Goal: Contribute content: Contribute content

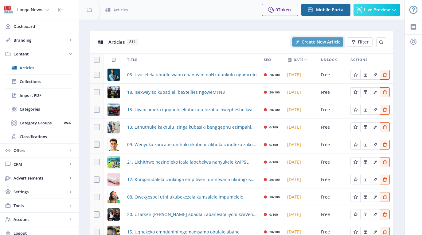
click at [319, 42] on span "Create New Article" at bounding box center [320, 42] width 39 height 5
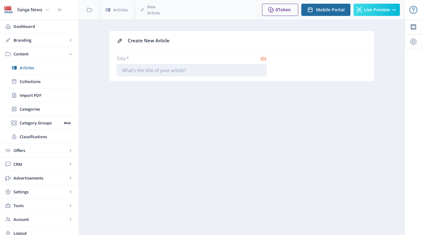
click at [168, 68] on input "Title *" at bounding box center [192, 70] width 150 height 12
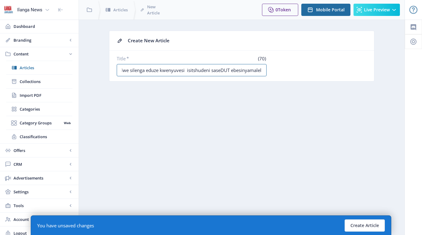
scroll to position [0, 23]
type input "05. Sitholwe silenga eduze kwenyuvesi isitshudeni saseDUT ebesinyamalele"
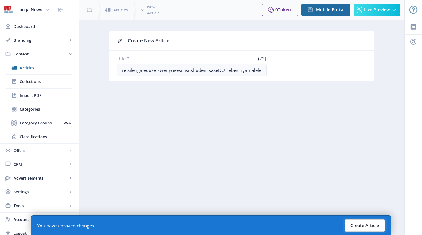
scroll to position [0, 0]
click at [358, 225] on button "Create Article" at bounding box center [364, 226] width 40 height 12
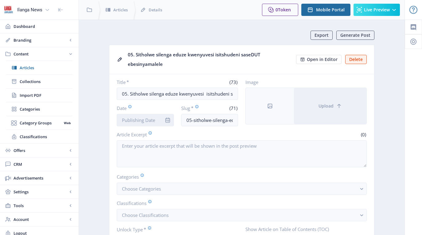
click at [131, 122] on input "Date" at bounding box center [145, 120] width 57 height 12
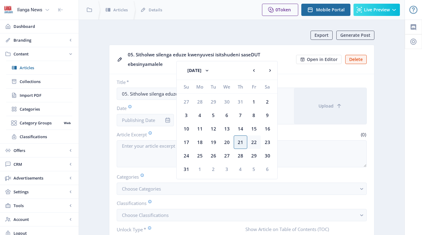
click at [250, 144] on div "22" at bounding box center [254, 143] width 14 height 14
type input "[DATE]"
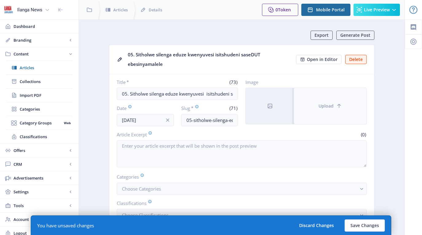
click at [333, 105] on span "Upload" at bounding box center [325, 106] width 15 height 5
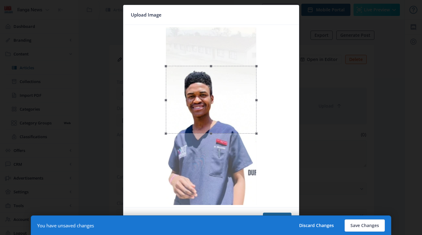
drag, startPoint x: 211, startPoint y: 58, endPoint x: 181, endPoint y: 96, distance: 48.6
click at [181, 96] on div at bounding box center [211, 100] width 91 height 68
click at [284, 214] on button "Confirm" at bounding box center [277, 219] width 29 height 12
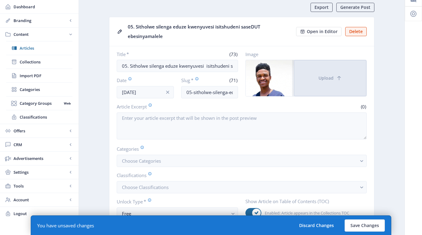
scroll to position [32, 0]
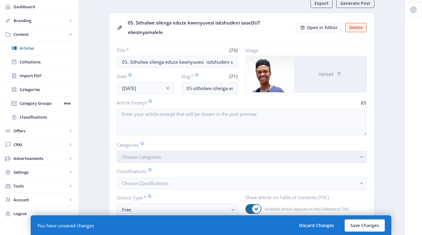
click at [172, 159] on button "Choose Categories" at bounding box center [242, 157] width 250 height 12
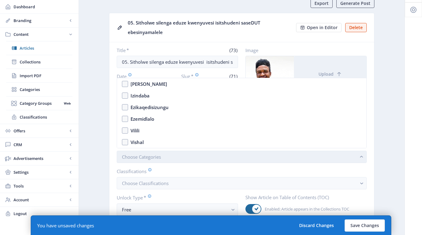
scroll to position [0, 0]
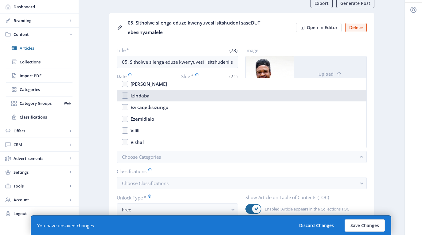
click at [125, 96] on nb-option "Izindaba" at bounding box center [241, 96] width 249 height 12
checkbox input "true"
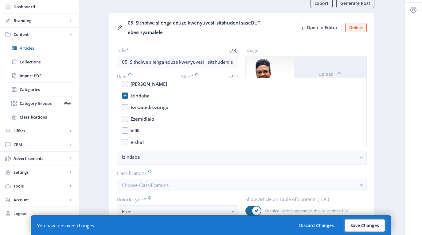
click at [363, 225] on button "Save Changes" at bounding box center [364, 226] width 40 height 12
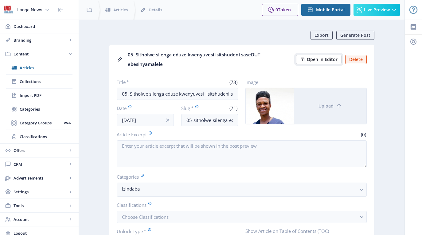
click at [325, 57] on span "Open in Editor" at bounding box center [322, 59] width 31 height 5
